Goal: Task Accomplishment & Management: Use online tool/utility

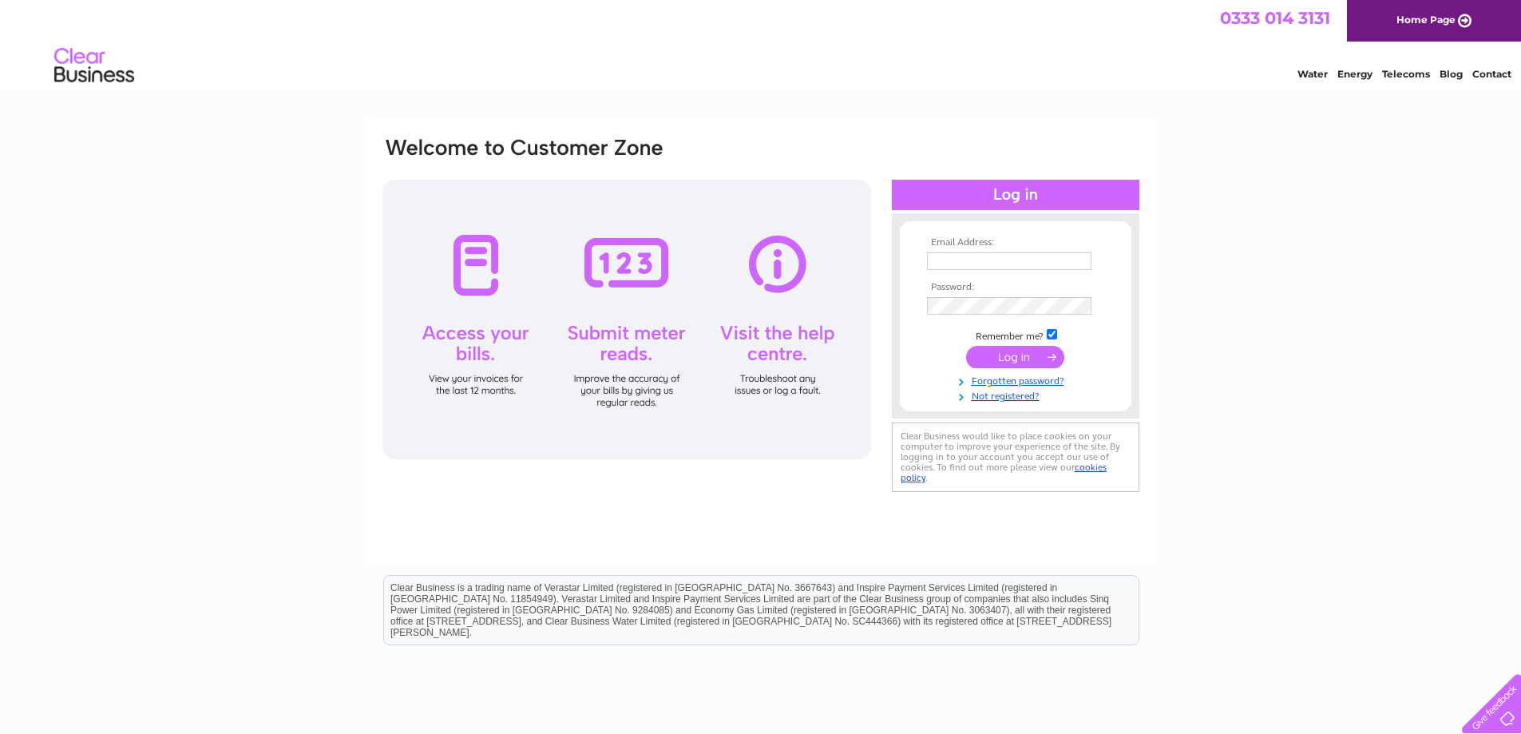
type input "ACCOUNTS@ECONOMYAUTOPAINT2.COM"
click at [1039, 360] on input "submit" at bounding box center [1015, 357] width 98 height 22
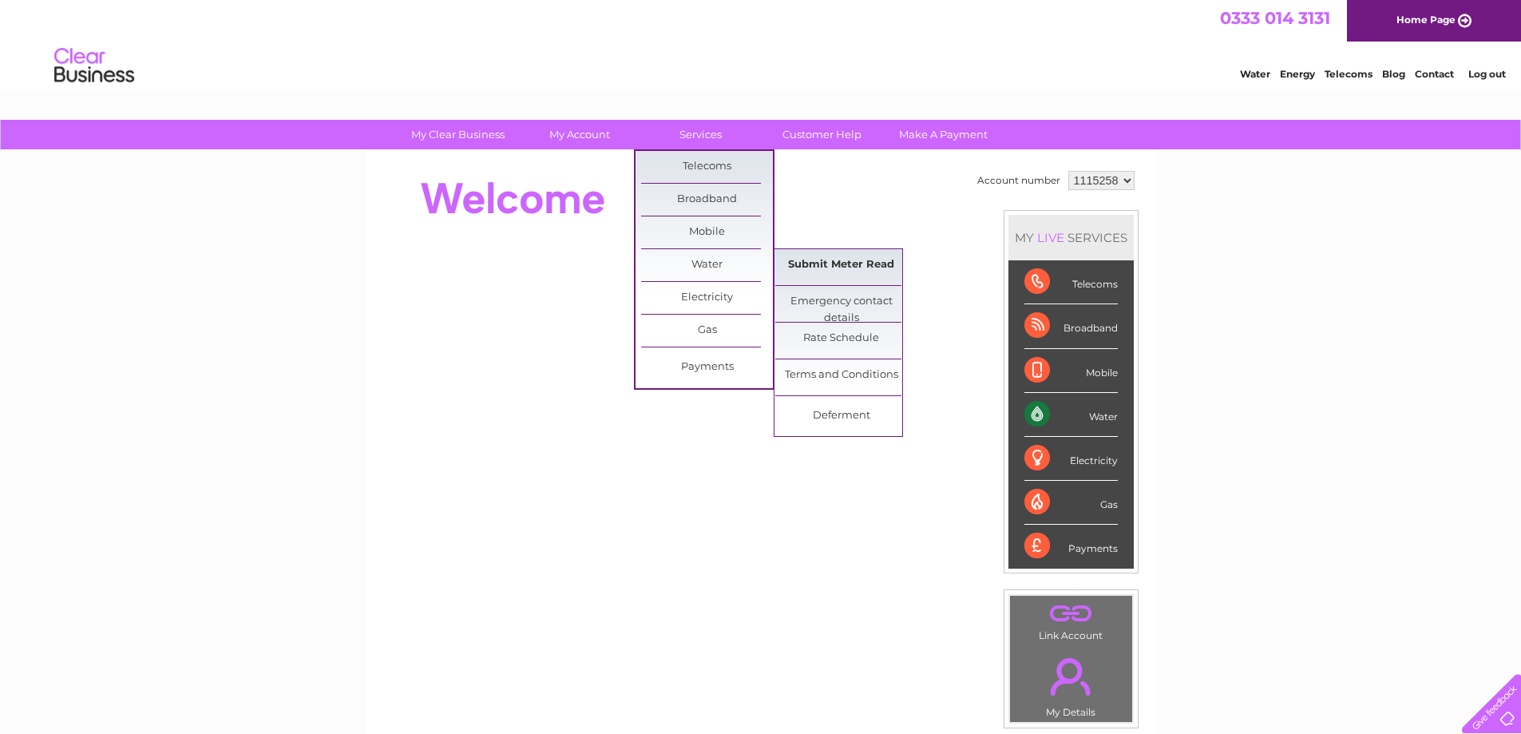
click at [826, 264] on link "Submit Meter Read" at bounding box center [841, 265] width 132 height 32
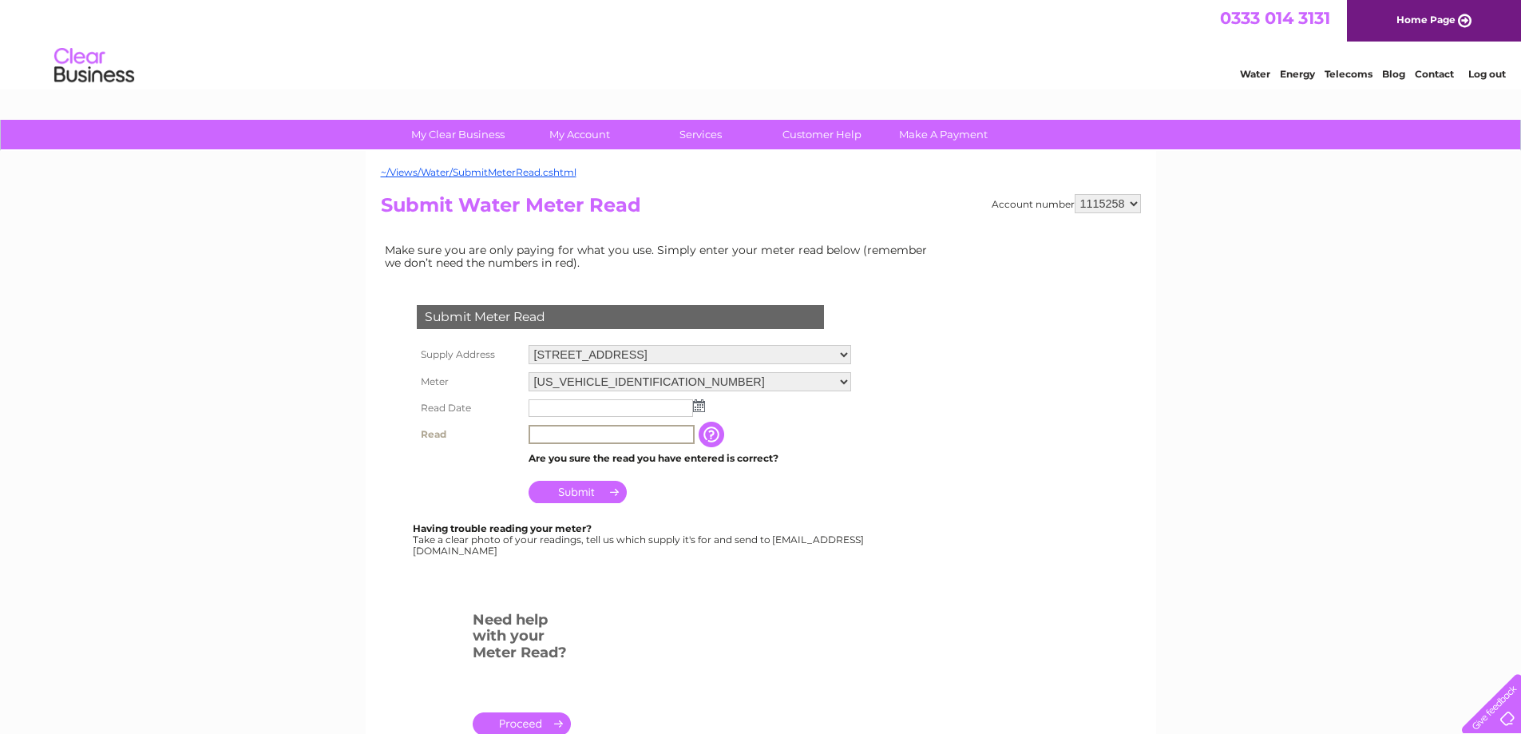
drag, startPoint x: 555, startPoint y: 436, endPoint x: 560, endPoint y: 420, distance: 16.7
click at [555, 436] on input "text" at bounding box center [612, 434] width 166 height 19
click at [562, 413] on input "text" at bounding box center [611, 408] width 164 height 18
click at [706, 409] on td at bounding box center [689, 408] width 329 height 27
click at [702, 407] on img at bounding box center [699, 405] width 12 height 13
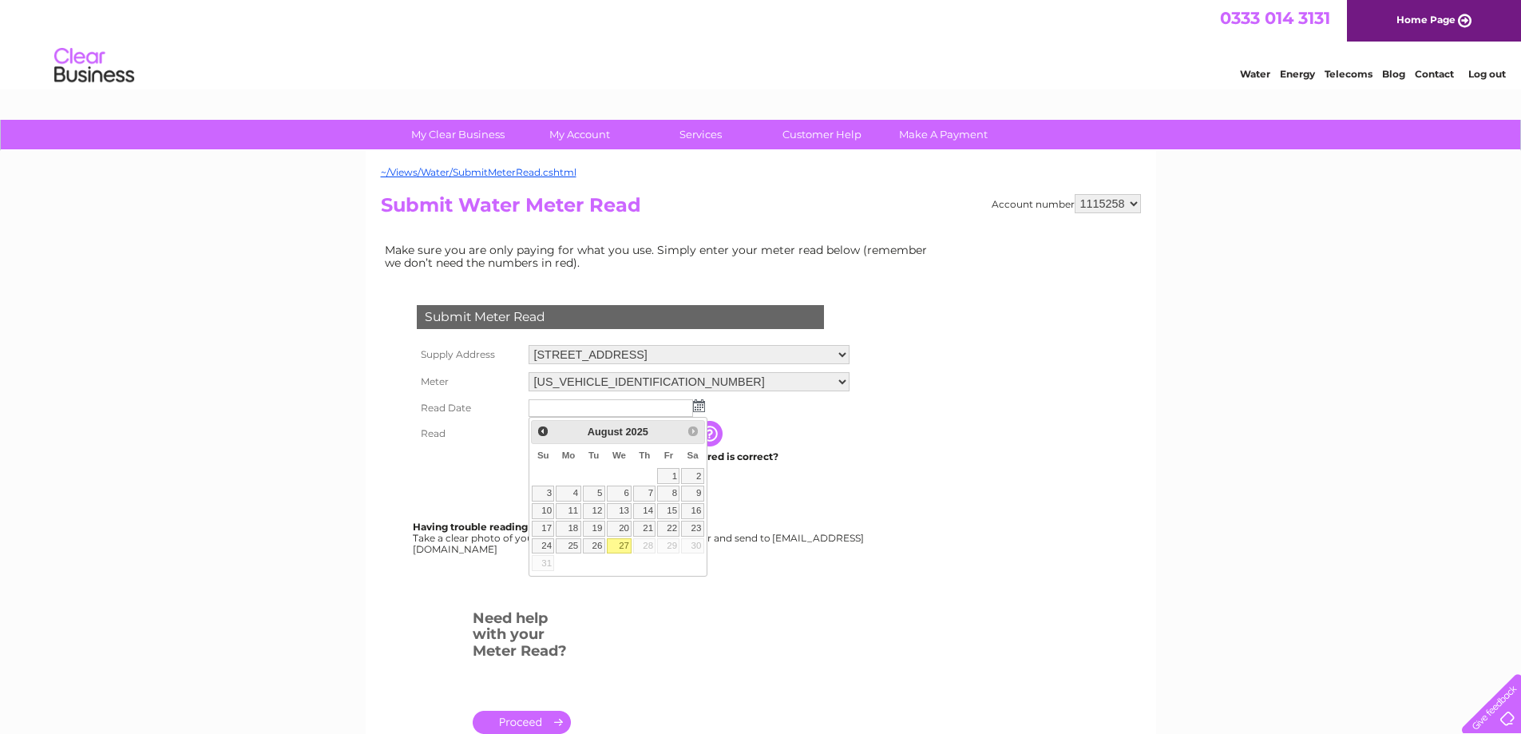
click at [616, 545] on link "27" at bounding box center [620, 546] width 26 height 16
type input "[DATE]"
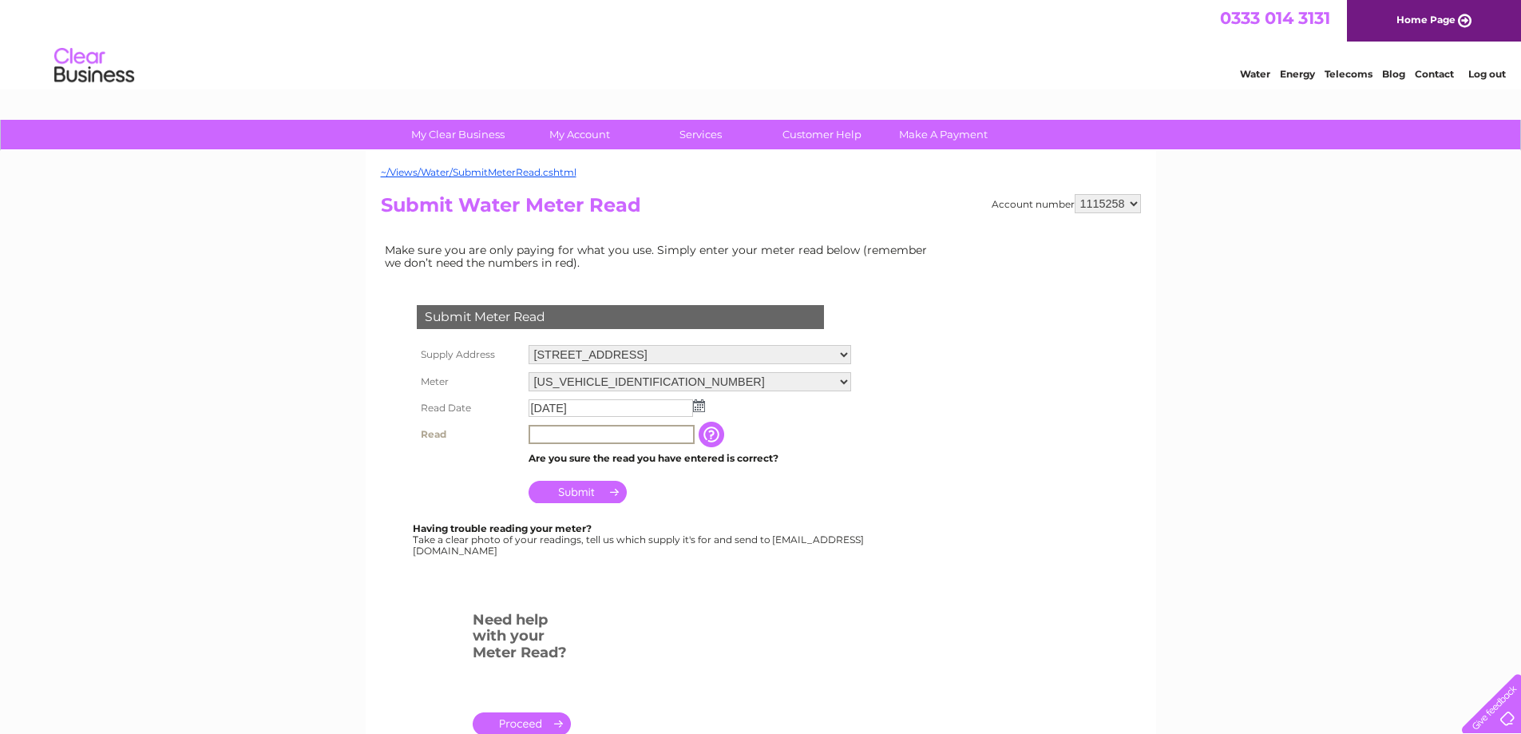
click at [581, 431] on input "text" at bounding box center [612, 434] width 166 height 19
type input "00217"
click at [577, 489] on input "Submit" at bounding box center [578, 492] width 98 height 22
